Goal: Find specific page/section: Find specific page/section

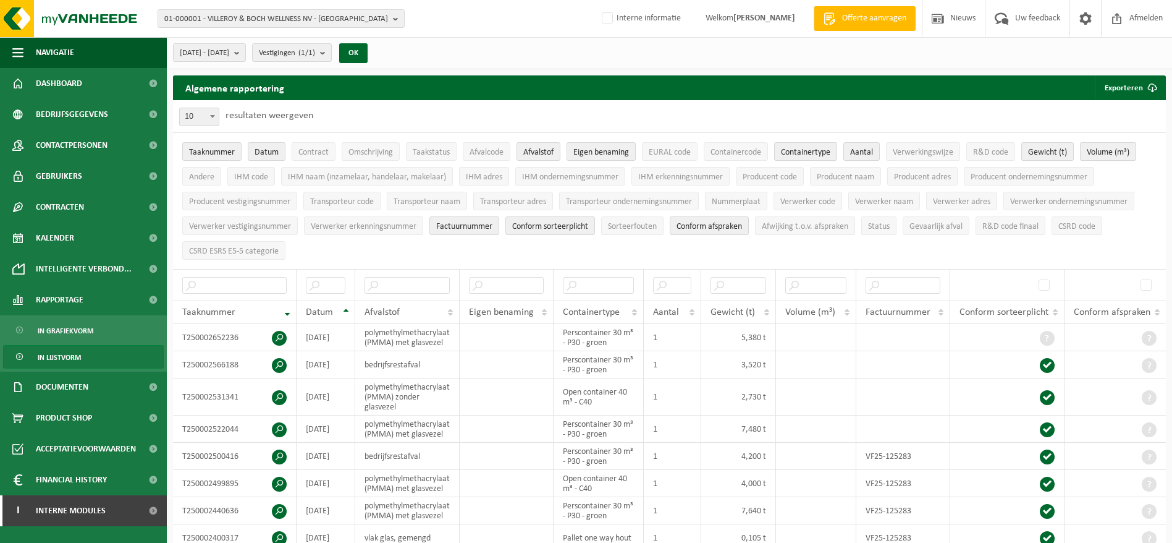
click at [345, 14] on span "01-000001 - VILLEROY & BOCH WELLNESS NV - ROESELARE" at bounding box center [276, 19] width 224 height 19
paste input "VANDEN AVENNE-OOIGEM NV"
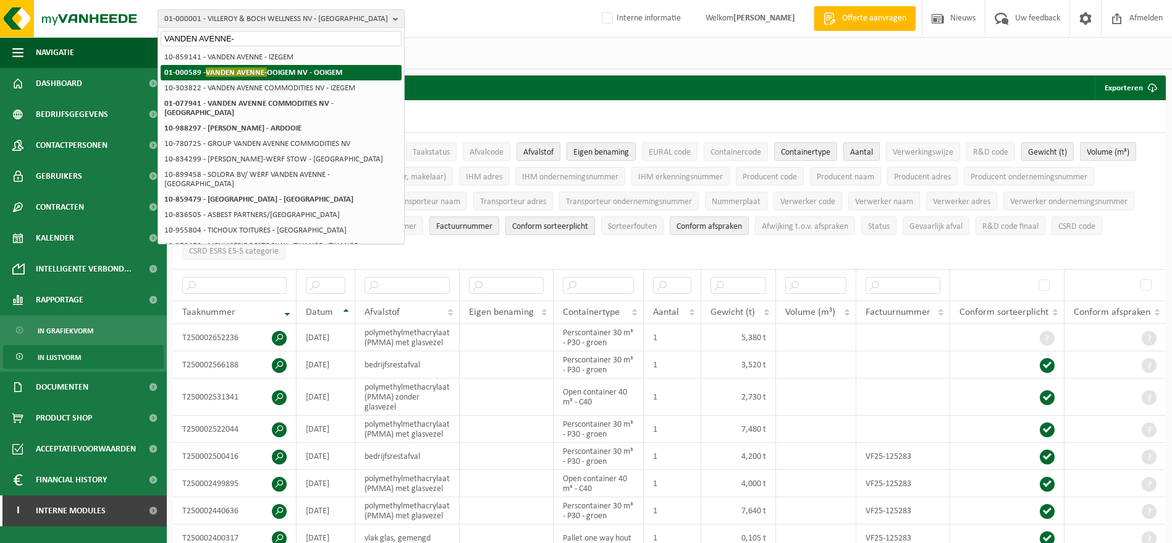
type input "VANDEN AVENNE-"
click at [323, 70] on strong "01-000589 - VANDEN AVENNE- OOIGEM NV - OOIGEM" at bounding box center [253, 71] width 178 height 9
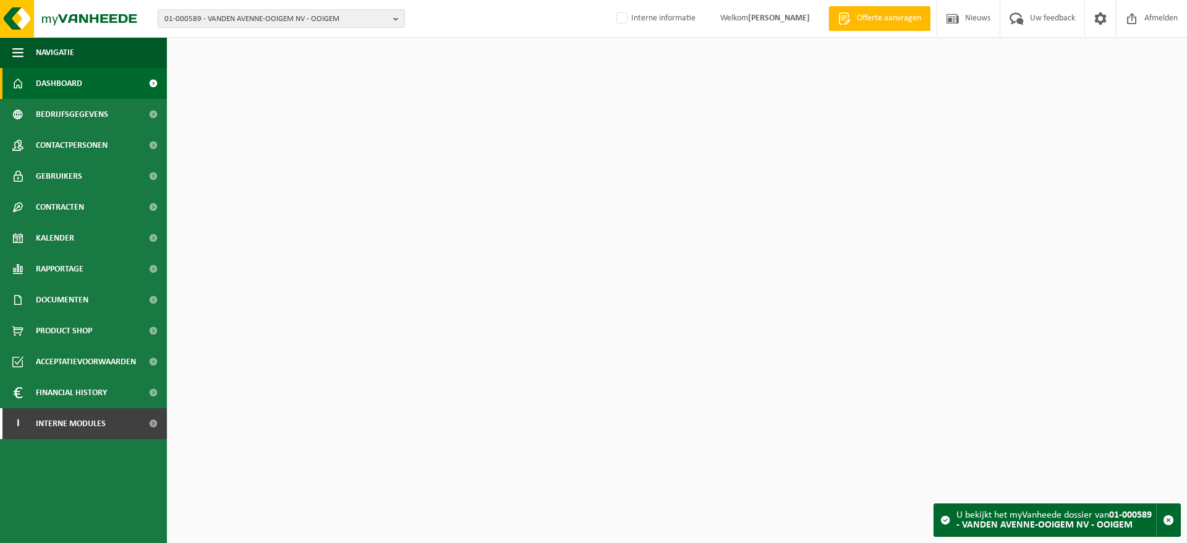
click at [83, 146] on span "Contactpersonen" at bounding box center [72, 145] width 72 height 31
